Goal: Task Accomplishment & Management: Use online tool/utility

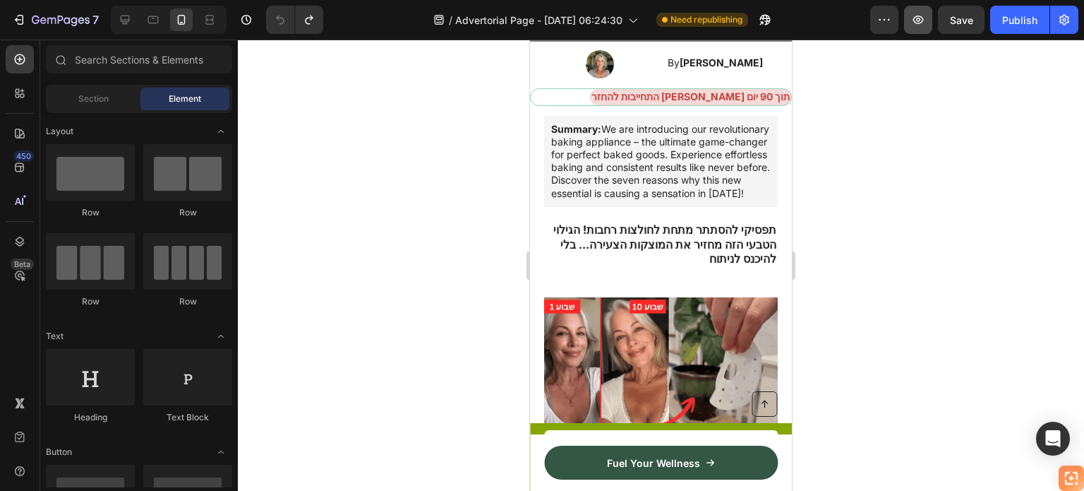
scroll to position [212, 0]
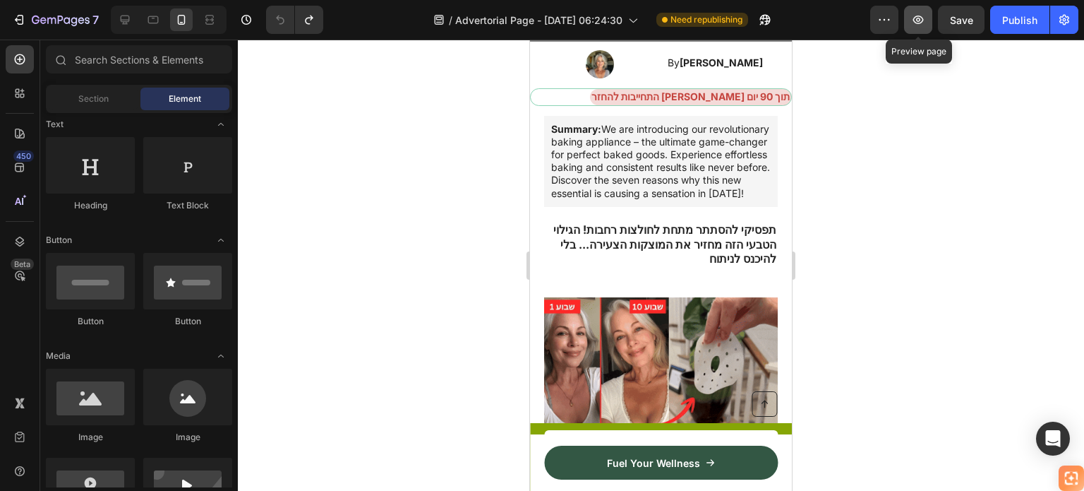
click at [918, 17] on icon "button" at bounding box center [918, 20] width 14 height 14
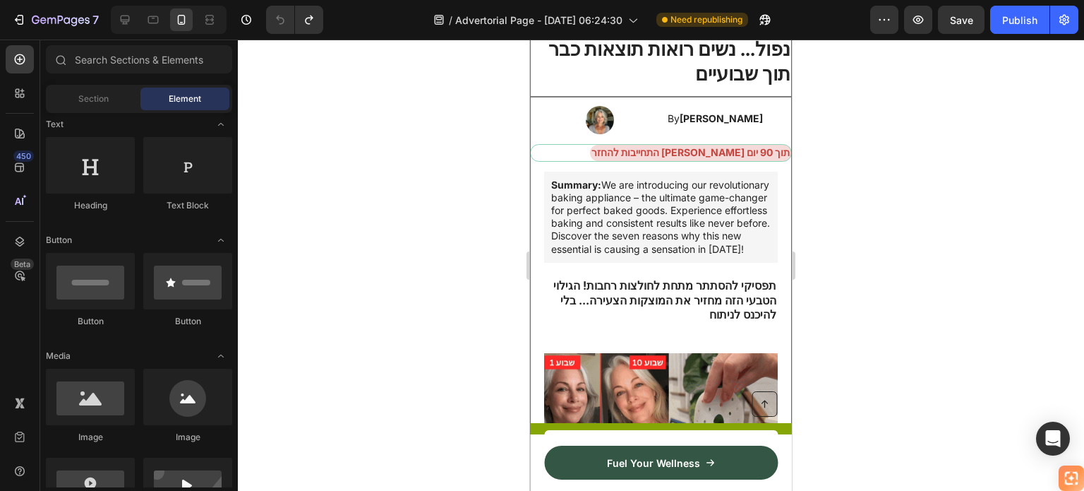
scroll to position [71, 0]
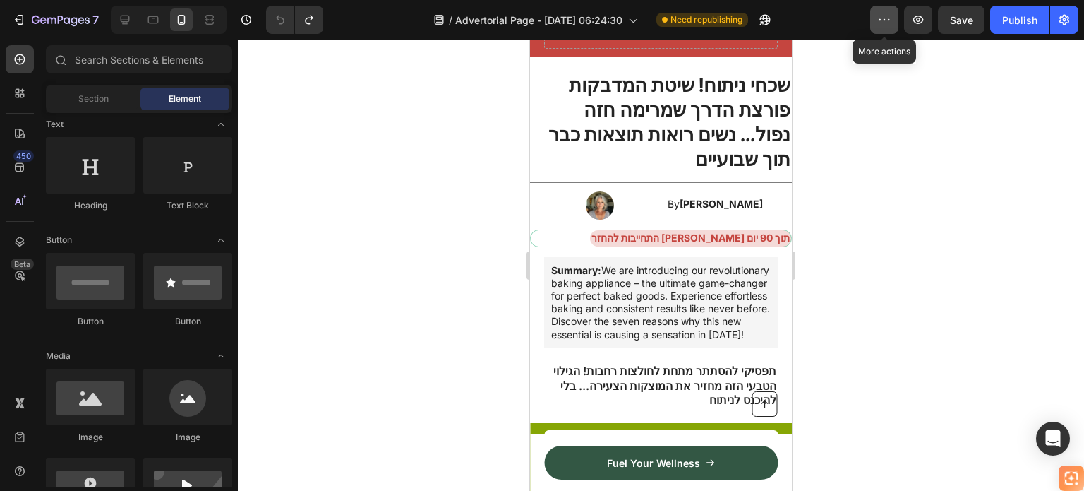
click at [879, 25] on icon "button" at bounding box center [884, 20] width 14 height 14
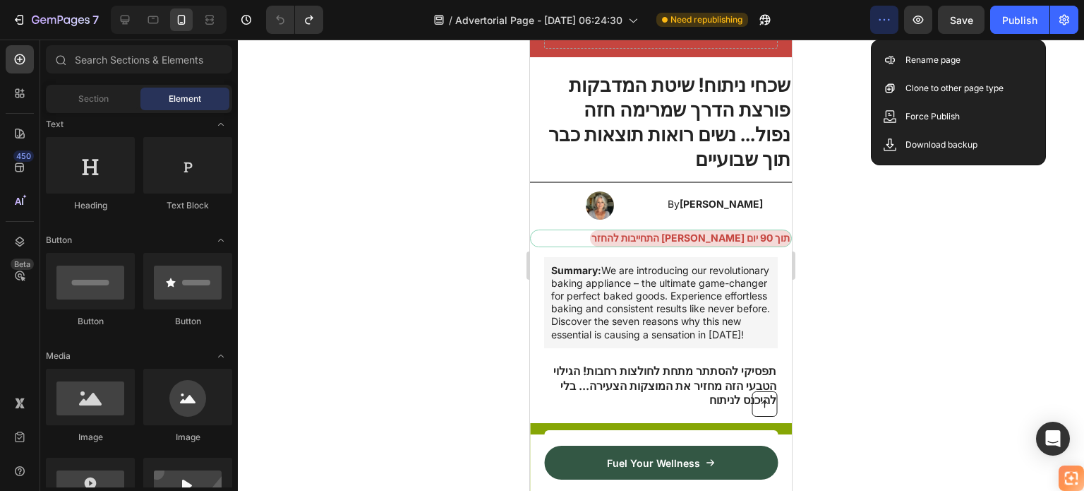
click at [879, 25] on icon "button" at bounding box center [884, 20] width 14 height 14
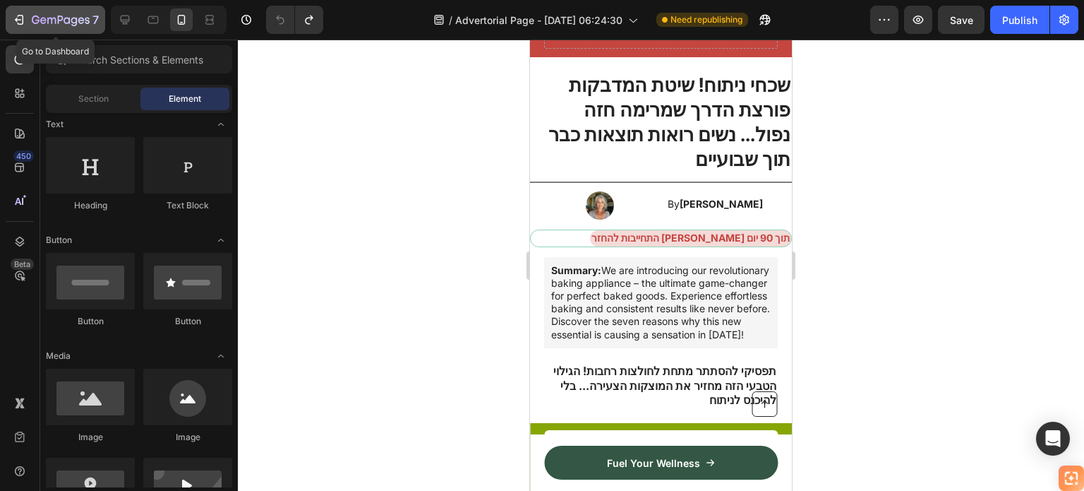
click at [34, 19] on icon "button" at bounding box center [61, 21] width 58 height 12
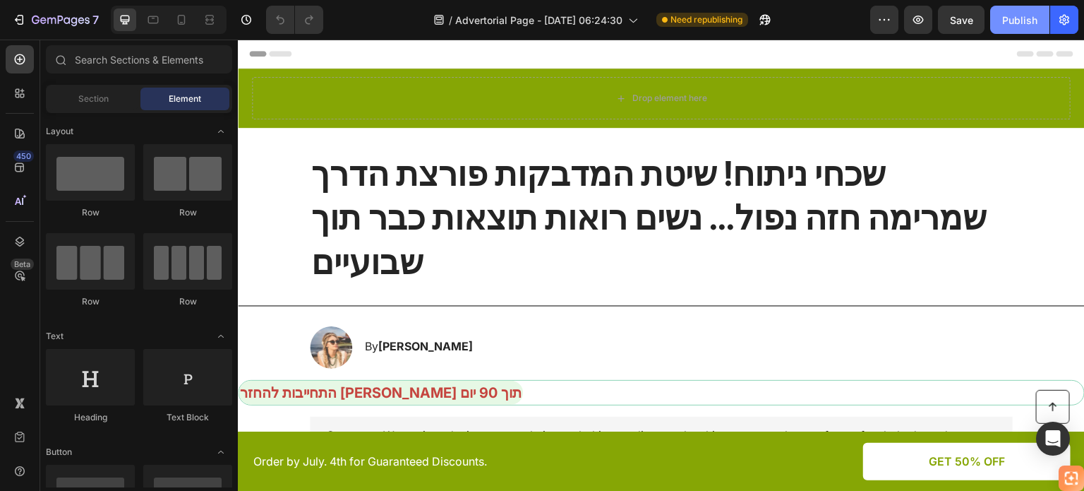
click at [1033, 16] on div "Publish" at bounding box center [1019, 20] width 35 height 15
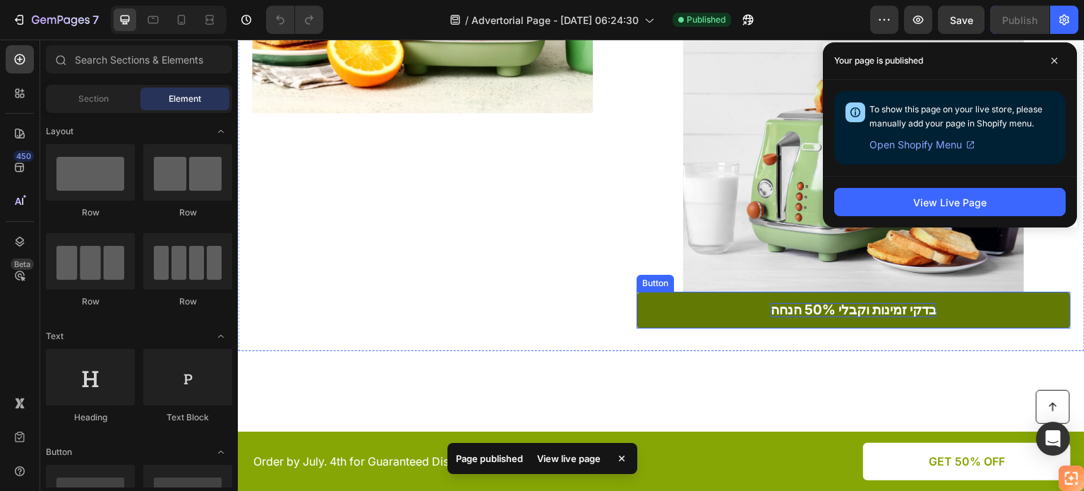
scroll to position [1059, 0]
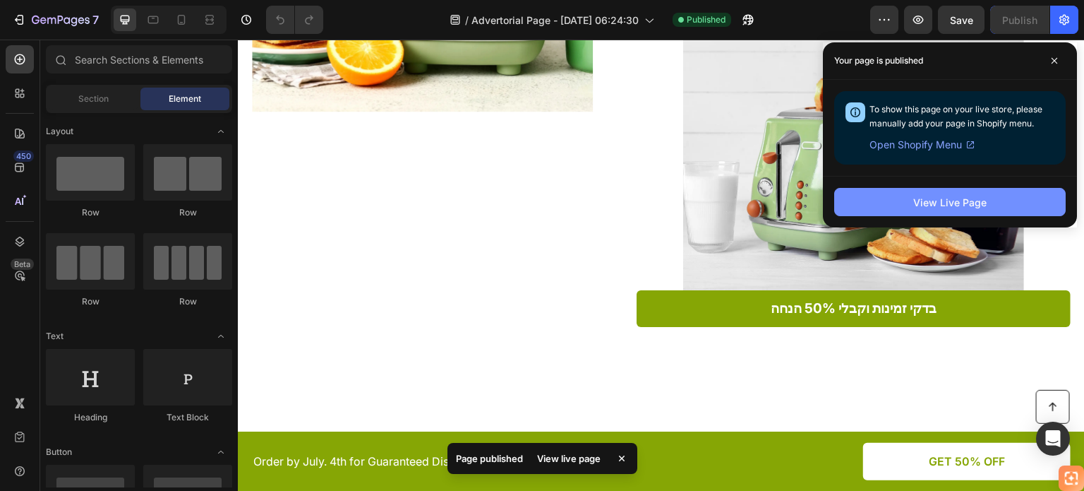
click at [973, 201] on div "View Live Page" at bounding box center [949, 202] width 73 height 15
